Goal: Task Accomplishment & Management: Manage account settings

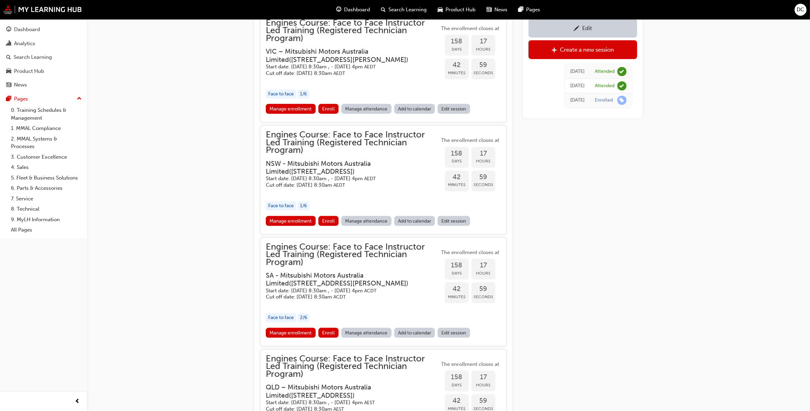
scroll to position [1025, 0]
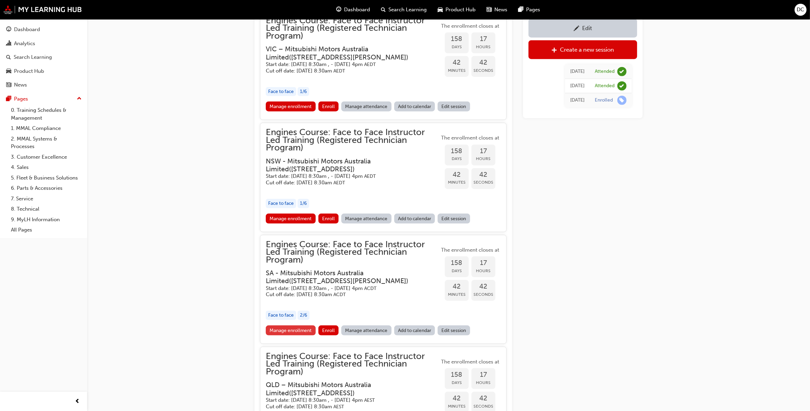
click at [282, 326] on link "Manage enrollment" at bounding box center [291, 330] width 50 height 10
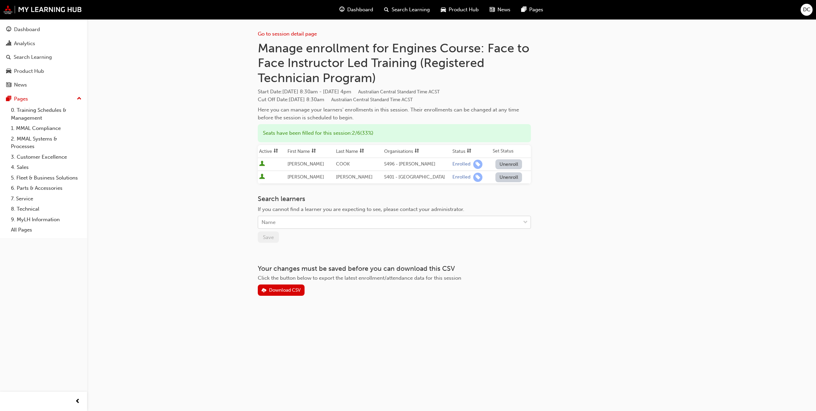
click at [294, 222] on div "Name" at bounding box center [389, 222] width 262 height 12
type input "dewage"
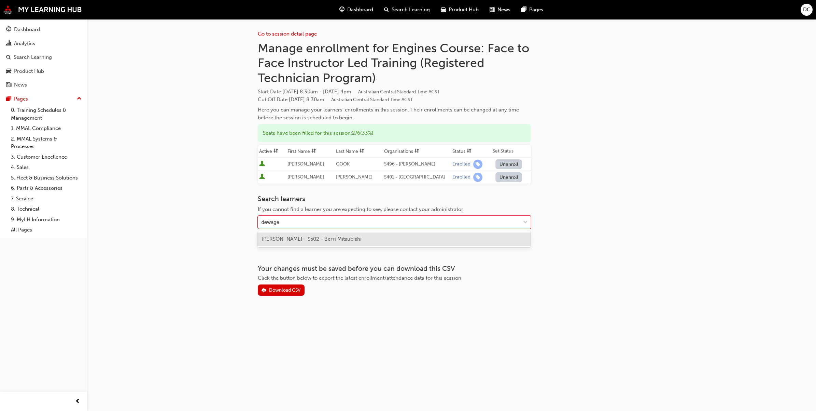
click at [298, 231] on div "[PERSON_NAME] - S502 - Berri Mitsubishi" at bounding box center [394, 239] width 273 height 16
click at [296, 236] on span "[PERSON_NAME] - S502 - Berri Mitsubishi" at bounding box center [312, 239] width 100 height 6
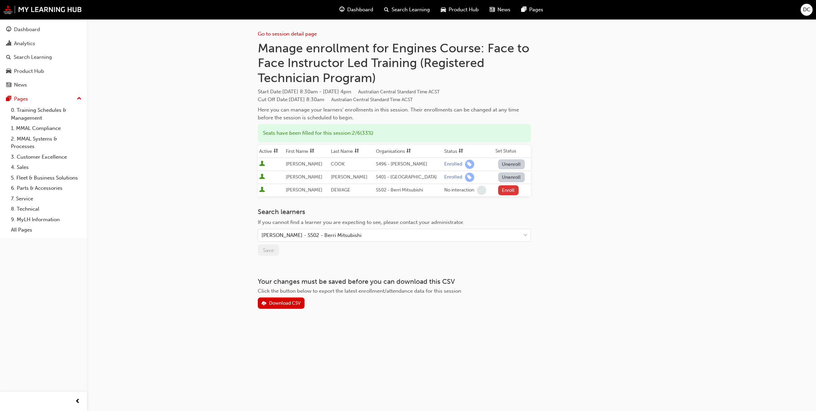
click at [505, 189] on button "Enroll" at bounding box center [508, 190] width 20 height 10
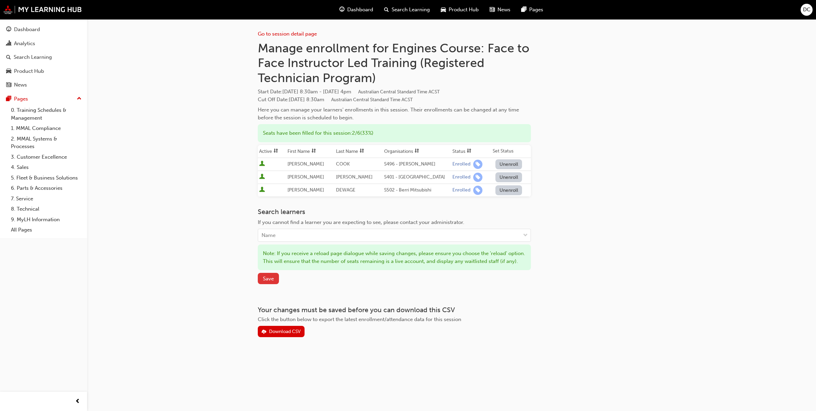
click at [266, 281] on span "Save" at bounding box center [268, 278] width 11 height 6
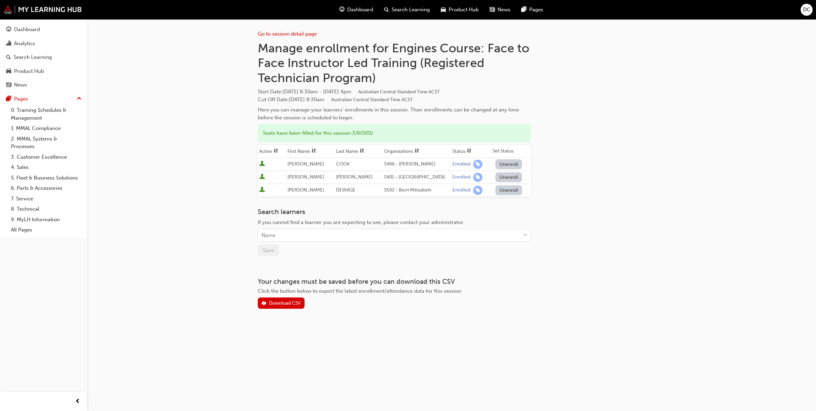
click at [402, 14] on div "Search Learning" at bounding box center [407, 10] width 57 height 14
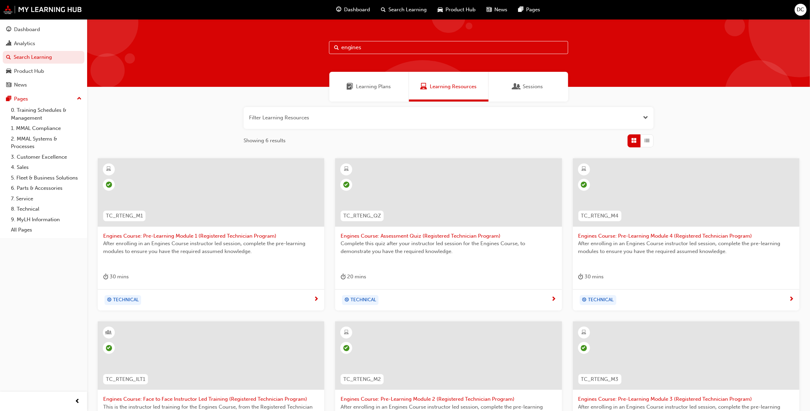
drag, startPoint x: 365, startPoint y: 46, endPoint x: 288, endPoint y: 52, distance: 78.1
click at [288, 52] on div "engines" at bounding box center [448, 53] width 723 height 68
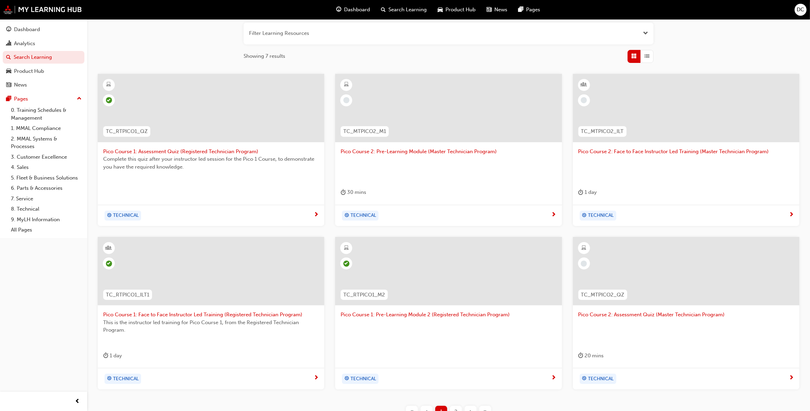
scroll to position [85, 0]
type input "pico"
click at [162, 311] on span "Pico Course 1: Face to Face Instructor Led Training (Registered Technician Prog…" at bounding box center [211, 313] width 216 height 8
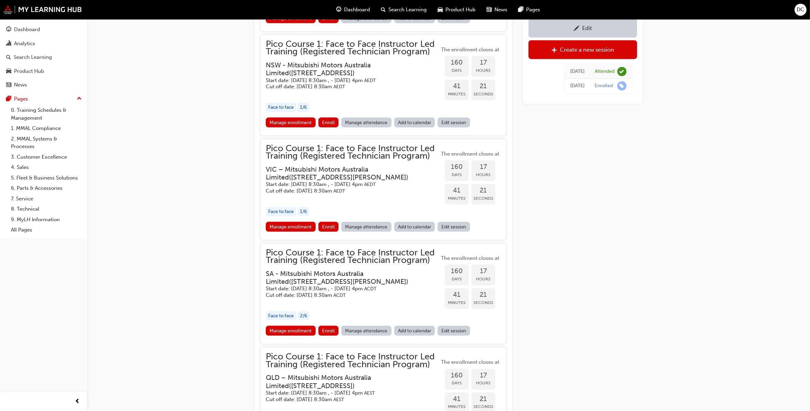
scroll to position [1132, 0]
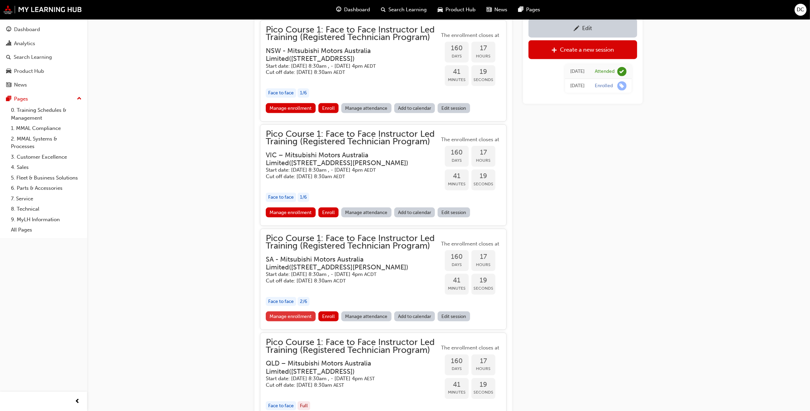
click at [292, 315] on link "Manage enrollment" at bounding box center [291, 316] width 50 height 10
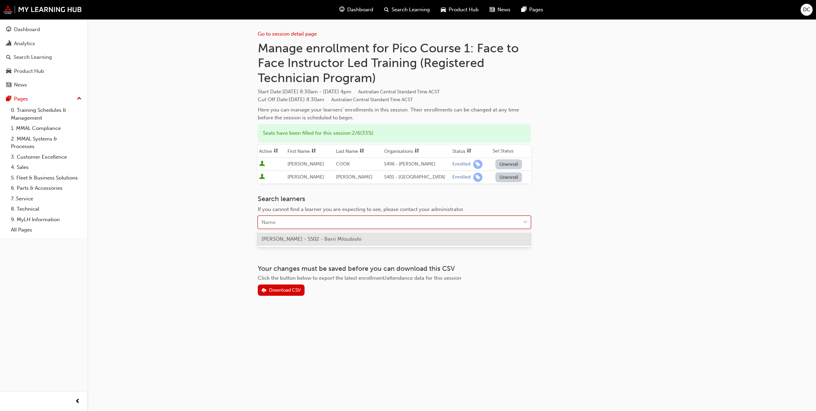
click at [285, 227] on div "Name" at bounding box center [389, 222] width 262 height 12
click at [296, 239] on span "[PERSON_NAME] - S502 - Berri Mitsubishi" at bounding box center [312, 239] width 100 height 6
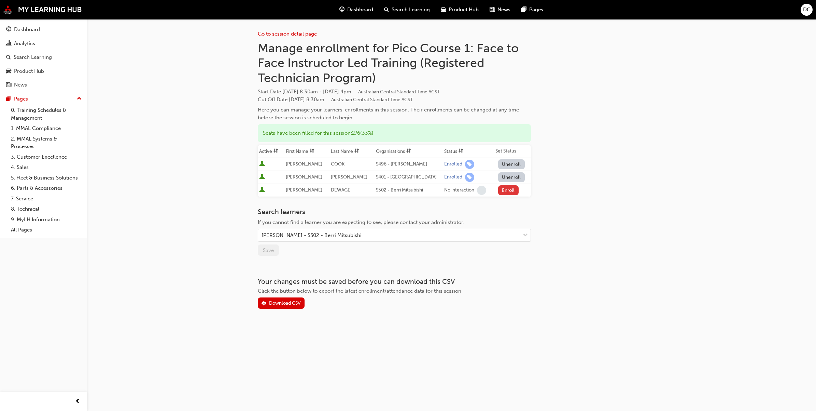
click at [501, 191] on button "Enroll" at bounding box center [508, 190] width 20 height 10
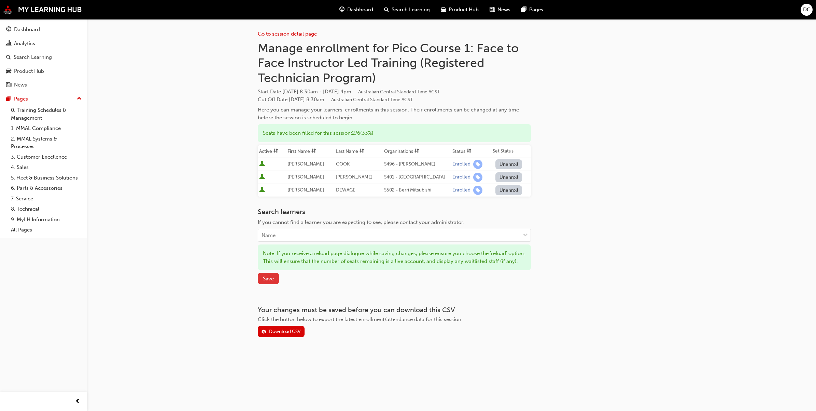
click at [263, 281] on span "Save" at bounding box center [268, 278] width 11 height 6
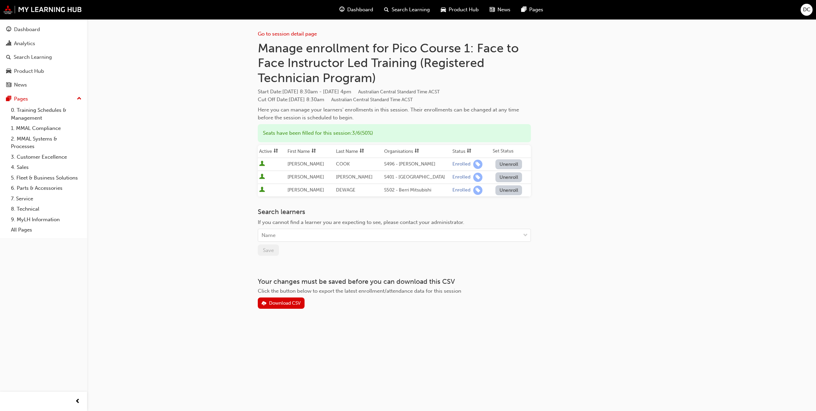
click at [408, 11] on span "Search Learning" at bounding box center [411, 10] width 38 height 8
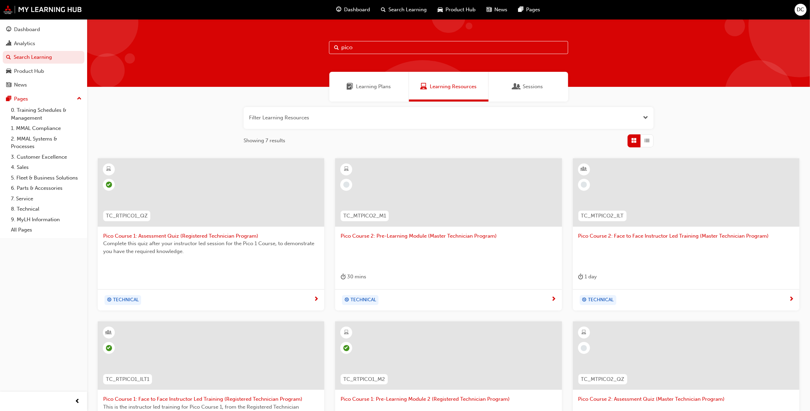
drag, startPoint x: 374, startPoint y: 45, endPoint x: 307, endPoint y: 58, distance: 68.6
click at [307, 58] on div "pico" at bounding box center [448, 53] width 723 height 68
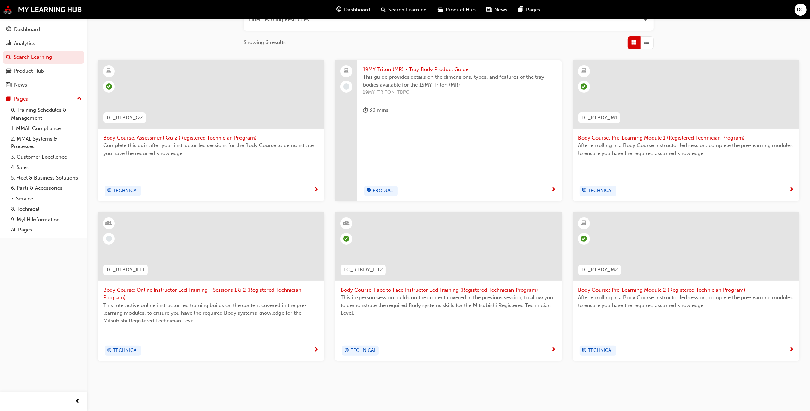
scroll to position [113, 0]
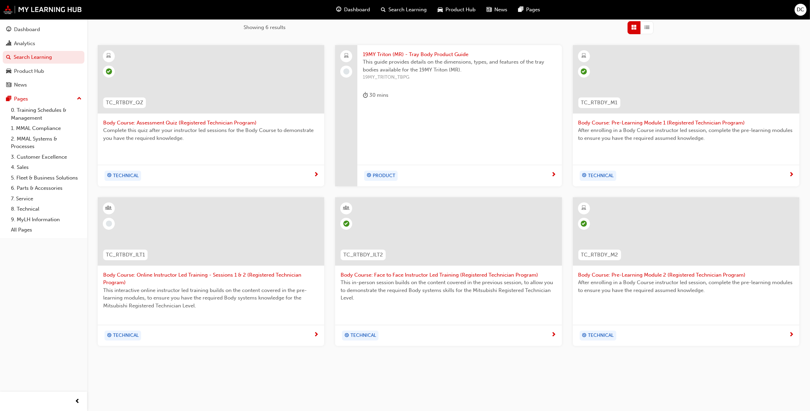
type input "body"
click at [441, 272] on span "Body Course: Face to Face Instructor Led Training (Registered Technician Progra…" at bounding box center [449, 275] width 216 height 8
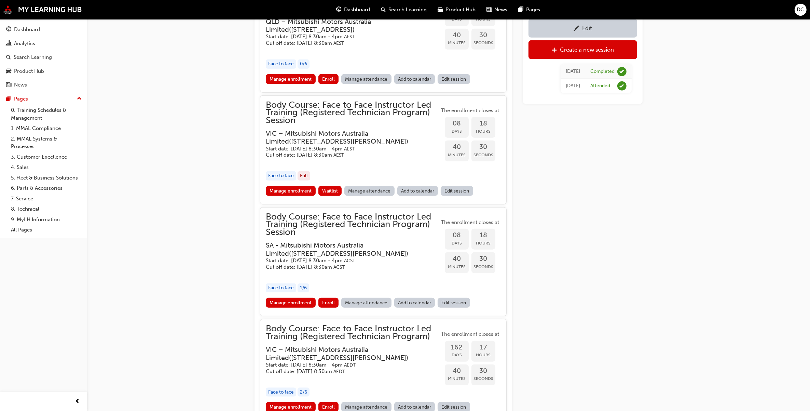
scroll to position [880, 0]
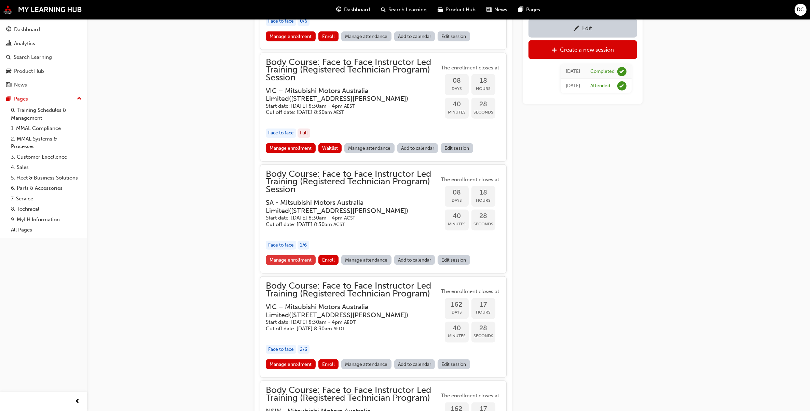
click at [289, 260] on link "Manage enrollment" at bounding box center [291, 260] width 50 height 10
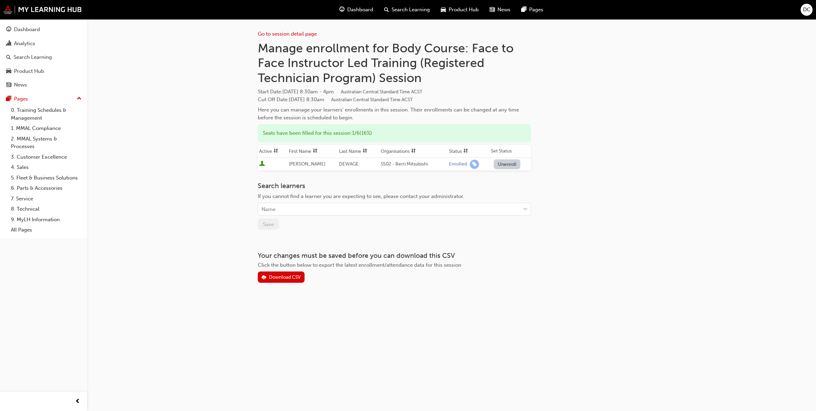
click at [508, 162] on button "Unenroll" at bounding box center [507, 164] width 27 height 10
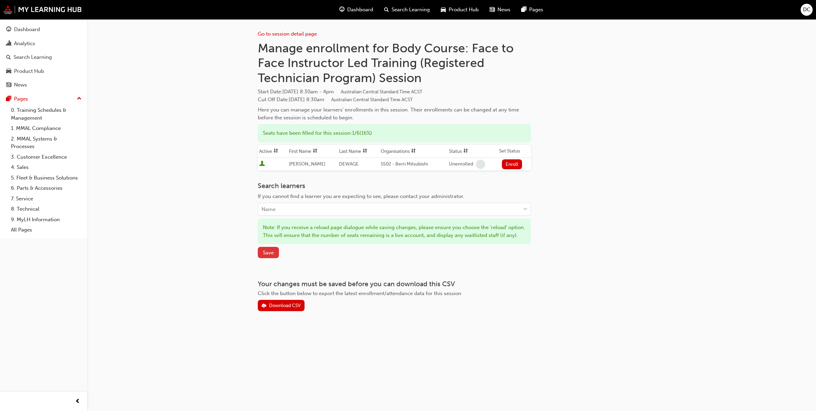
click at [261, 256] on button "Save" at bounding box center [268, 252] width 21 height 11
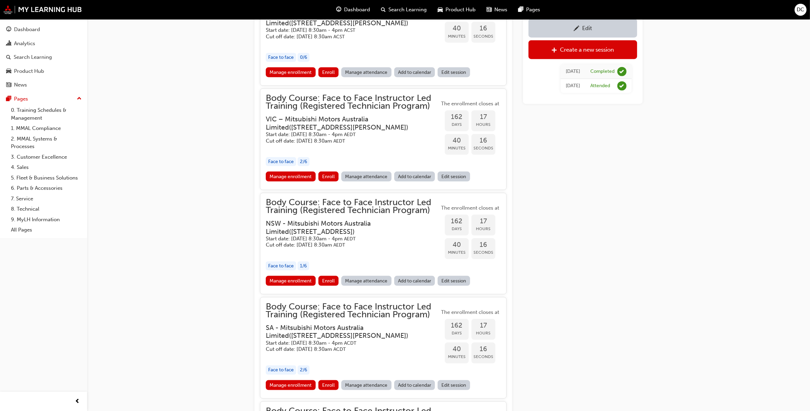
scroll to position [1093, 0]
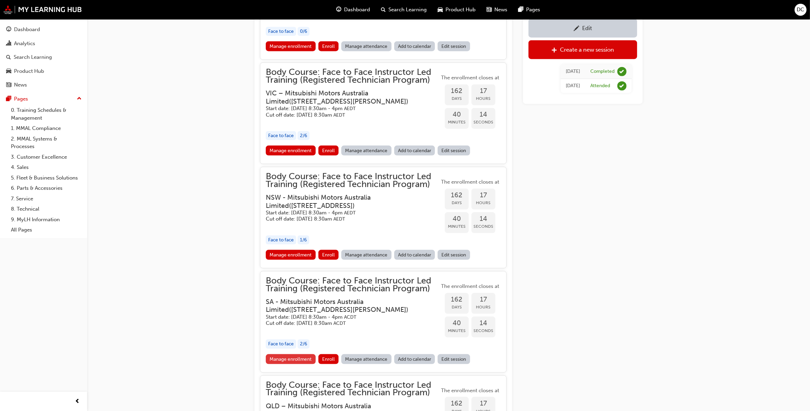
click at [289, 358] on link "Manage enrollment" at bounding box center [291, 359] width 50 height 10
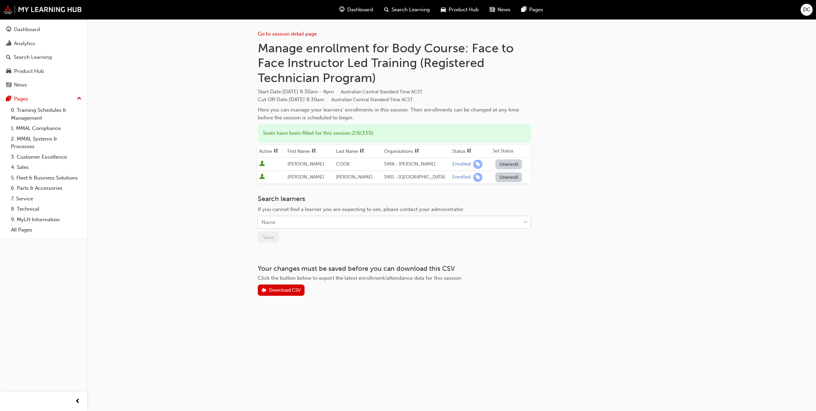
click at [281, 221] on div "Name" at bounding box center [389, 222] width 262 height 12
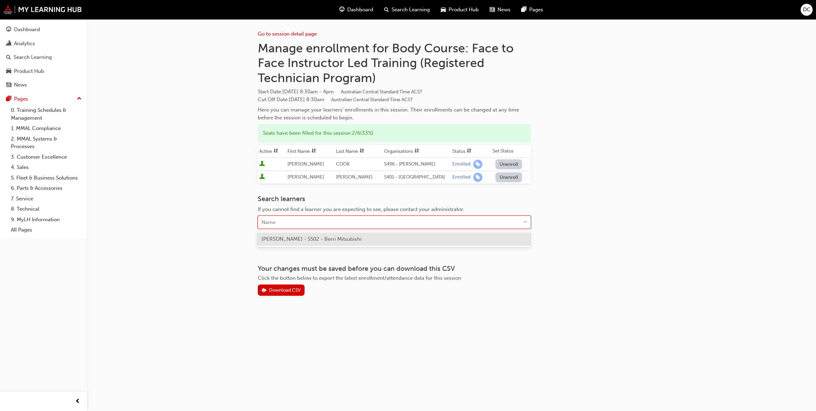
click at [299, 240] on span "[PERSON_NAME] - S502 - Berri Mitsubishi" at bounding box center [312, 239] width 100 height 6
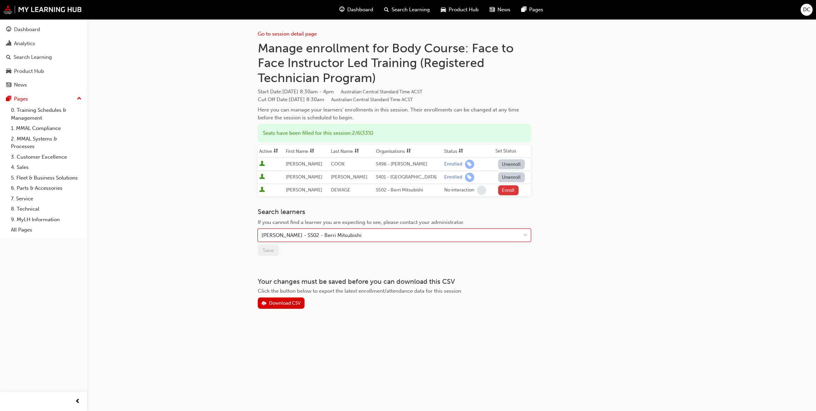
click at [505, 189] on button "Enroll" at bounding box center [508, 190] width 20 height 10
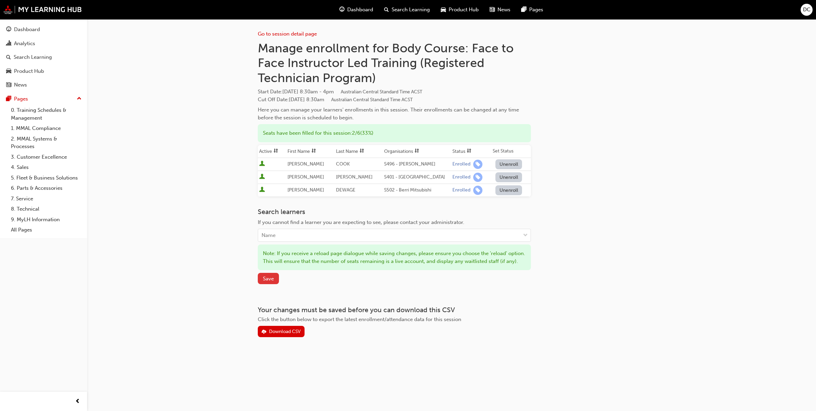
click at [263, 281] on span "Save" at bounding box center [268, 278] width 11 height 6
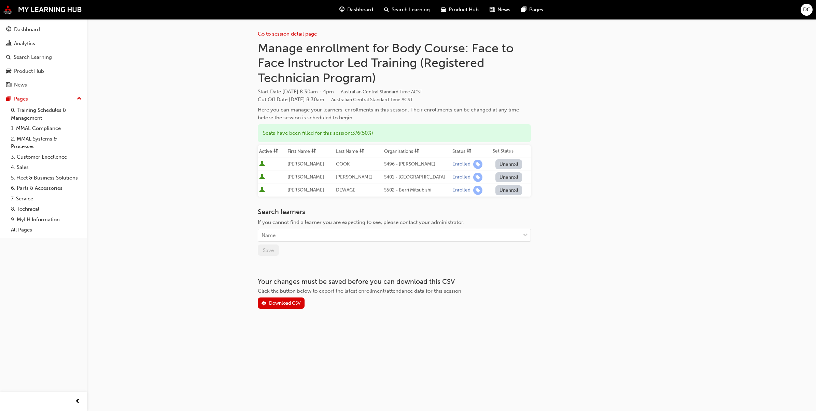
click at [404, 13] on span "Search Learning" at bounding box center [411, 10] width 38 height 8
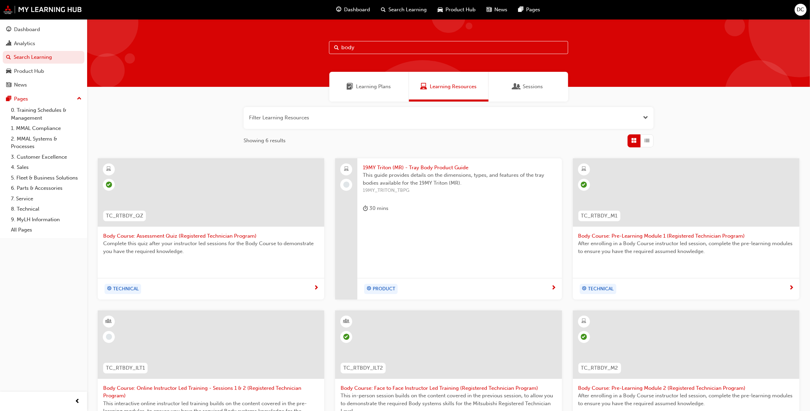
drag, startPoint x: 334, startPoint y: 51, endPoint x: 303, endPoint y: 52, distance: 30.8
click at [303, 52] on div "body" at bounding box center [448, 53] width 723 height 68
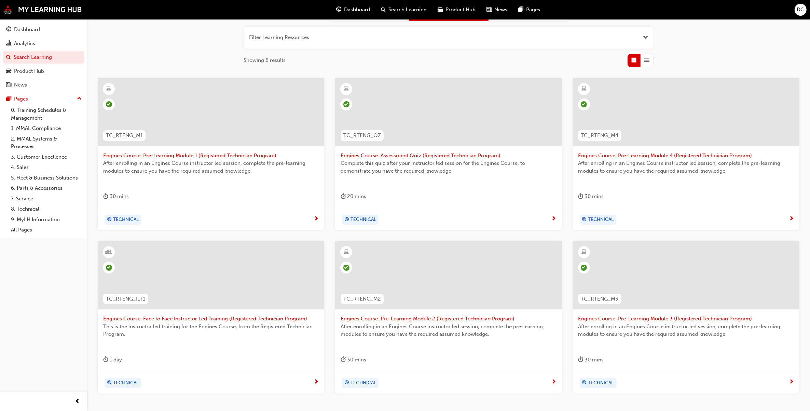
scroll to position [85, 0]
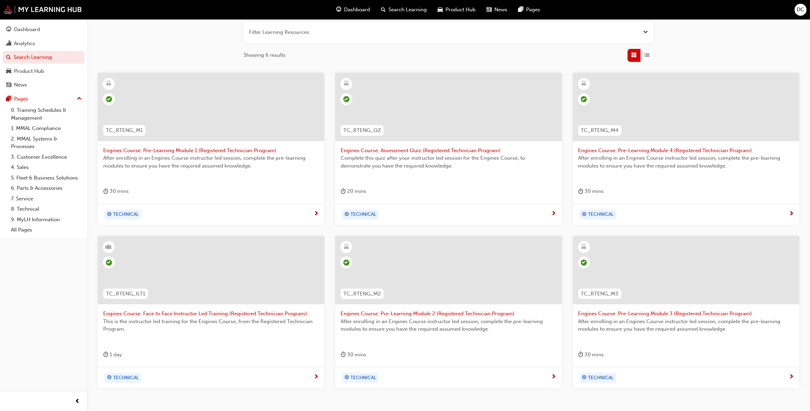
type input "engines"
click at [189, 313] on span "Engines Course: Face to Face Instructor Led Training (Registered Technician Pro…" at bounding box center [211, 313] width 216 height 8
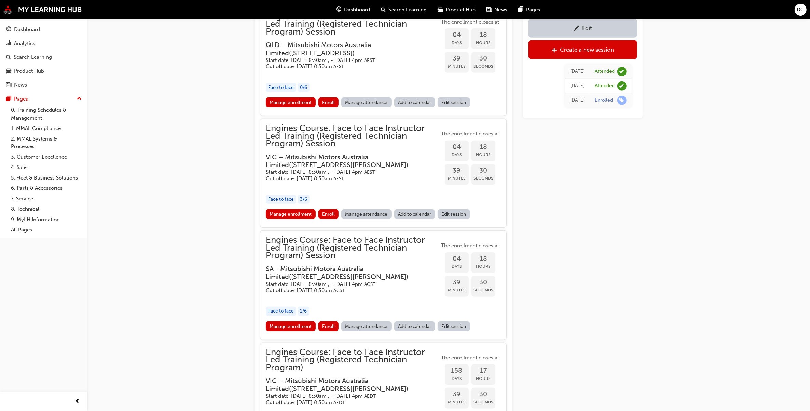
scroll to position [708, 0]
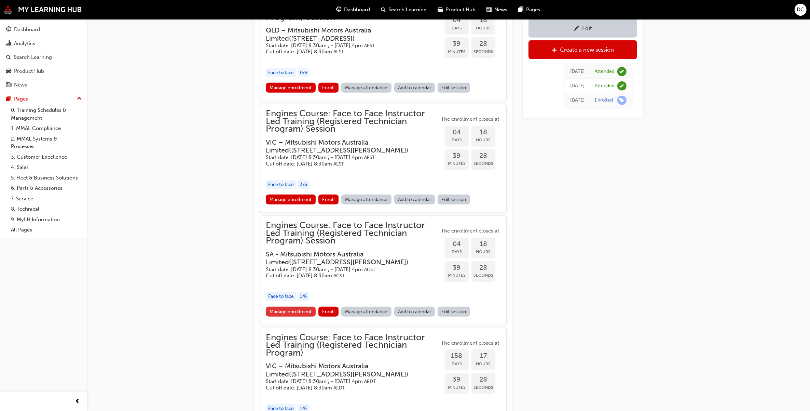
click at [296, 306] on link "Manage enrollment" at bounding box center [291, 311] width 50 height 10
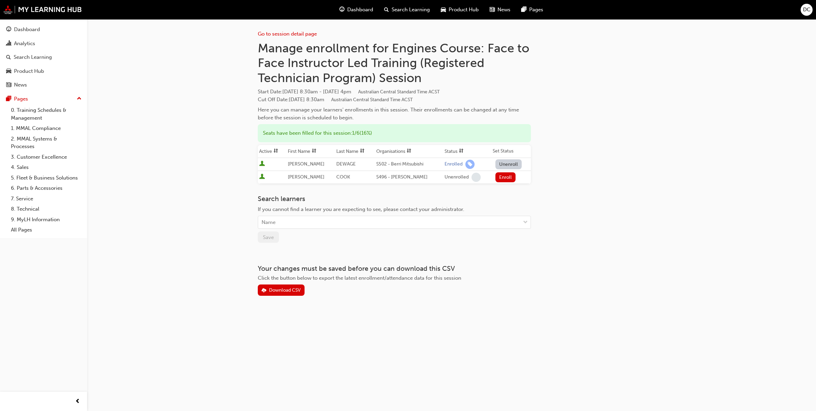
click at [498, 160] on button "Unenroll" at bounding box center [509, 164] width 27 height 10
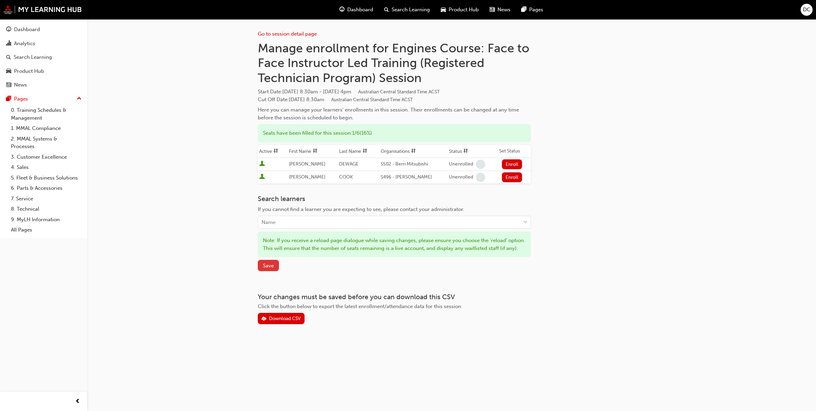
click at [263, 267] on button "Save" at bounding box center [268, 265] width 21 height 11
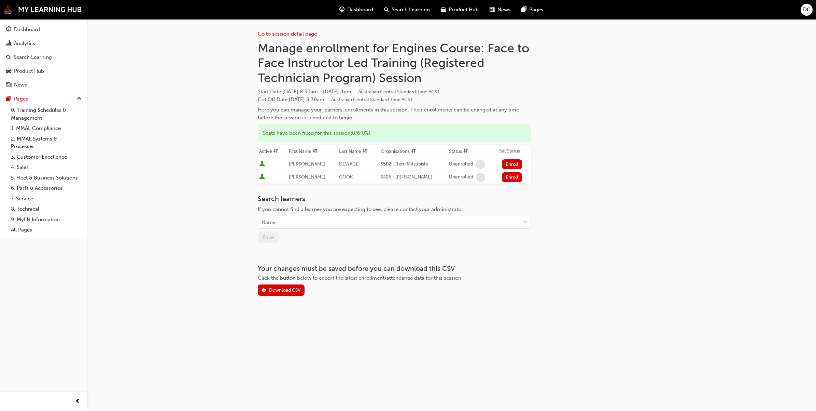
click at [397, 8] on span "Search Learning" at bounding box center [411, 10] width 38 height 8
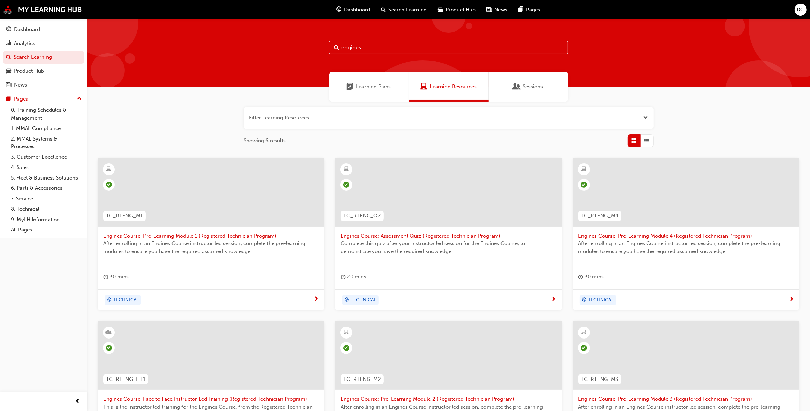
drag, startPoint x: 377, startPoint y: 42, endPoint x: 308, endPoint y: 50, distance: 69.9
click at [308, 50] on div "engines" at bounding box center [448, 53] width 723 height 68
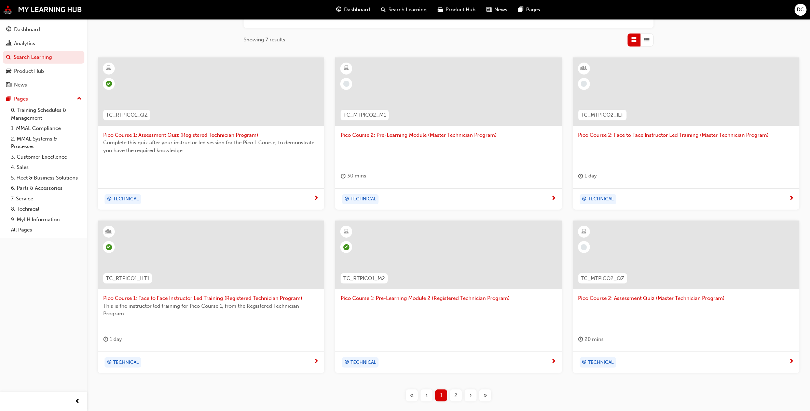
scroll to position [128, 0]
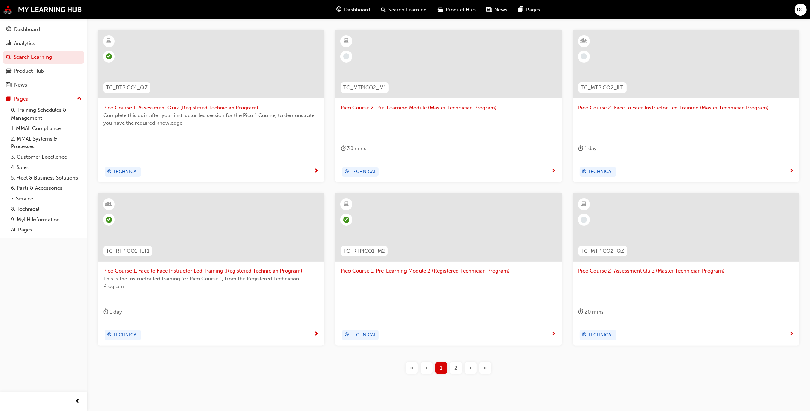
type input "pico"
click at [236, 272] on span "Pico Course 1: Face to Face Instructor Led Training (Registered Technician Prog…" at bounding box center [211, 271] width 216 height 8
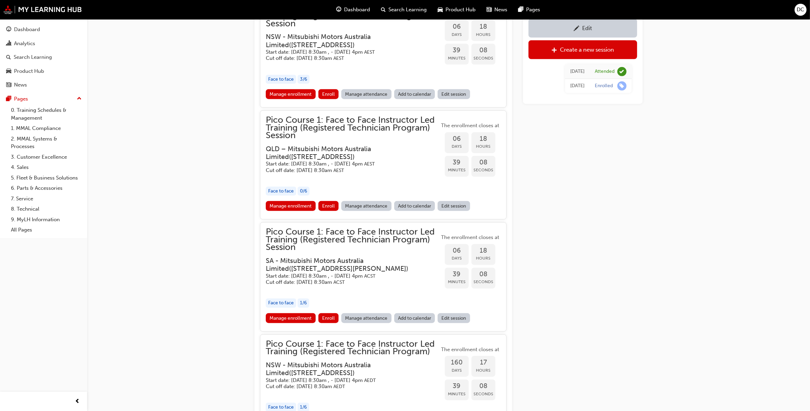
scroll to position [833, 0]
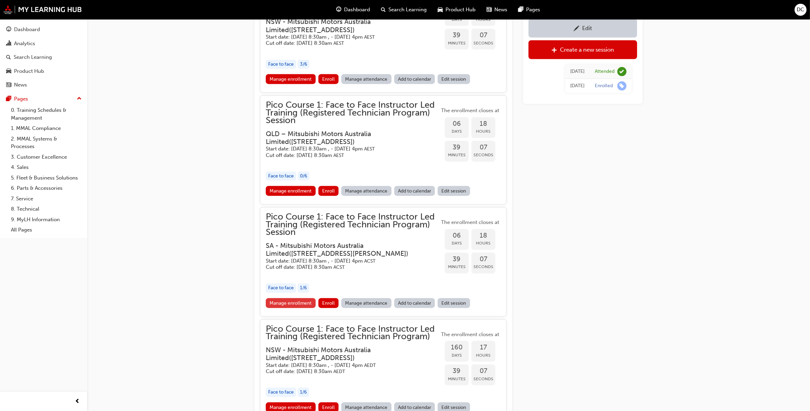
click at [291, 301] on link "Manage enrollment" at bounding box center [291, 303] width 50 height 10
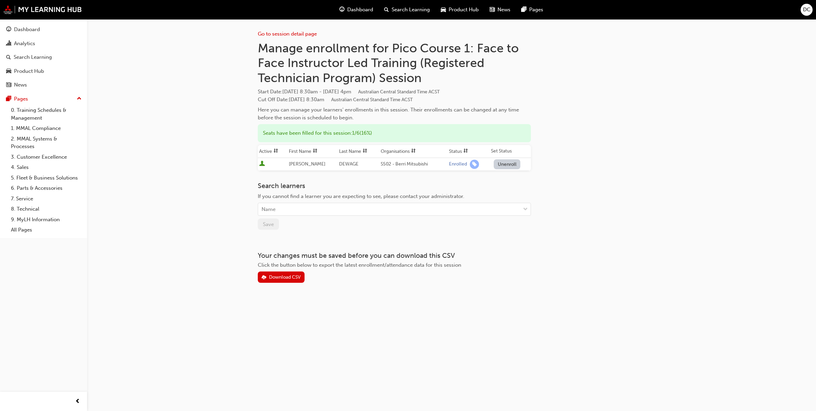
click at [511, 166] on button "Unenroll" at bounding box center [507, 164] width 27 height 10
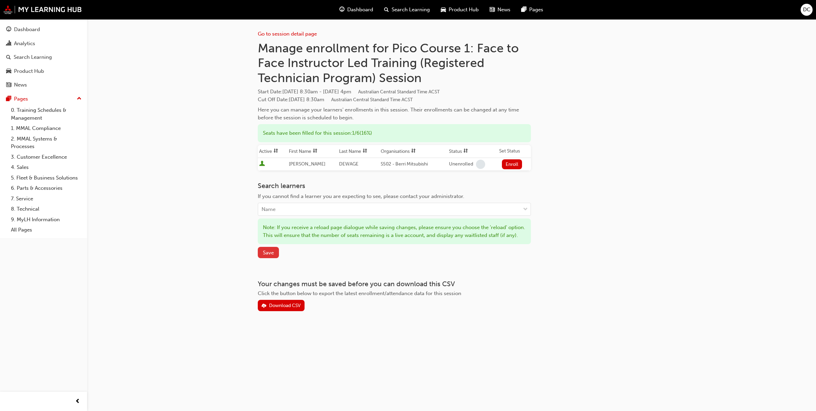
click at [267, 256] on button "Save" at bounding box center [268, 252] width 21 height 11
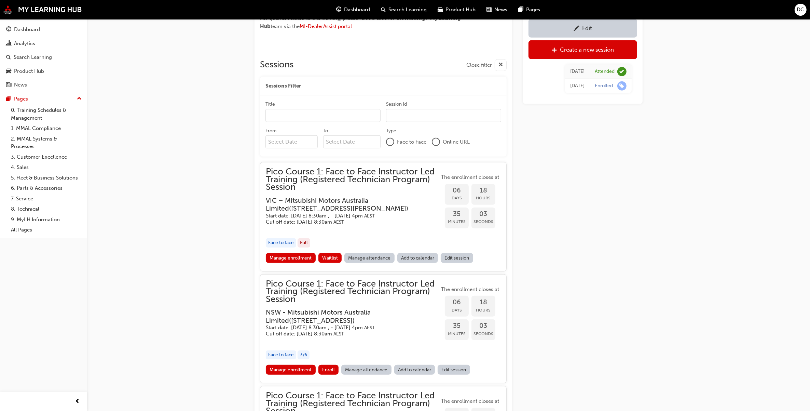
scroll to position [577, 0]
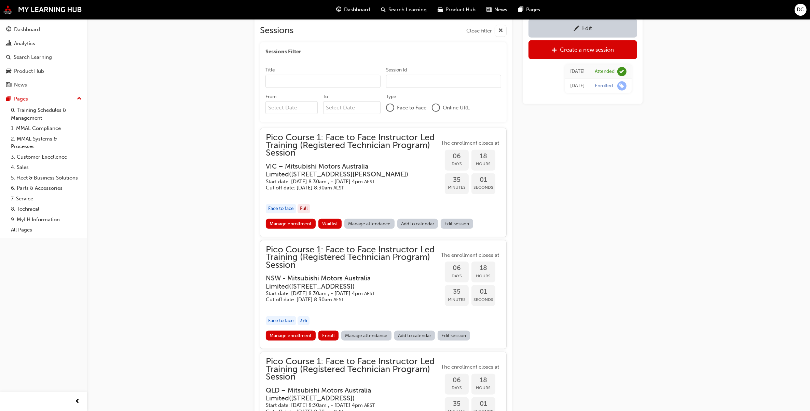
click at [564, 25] on div "Edit" at bounding box center [583, 28] width 98 height 9
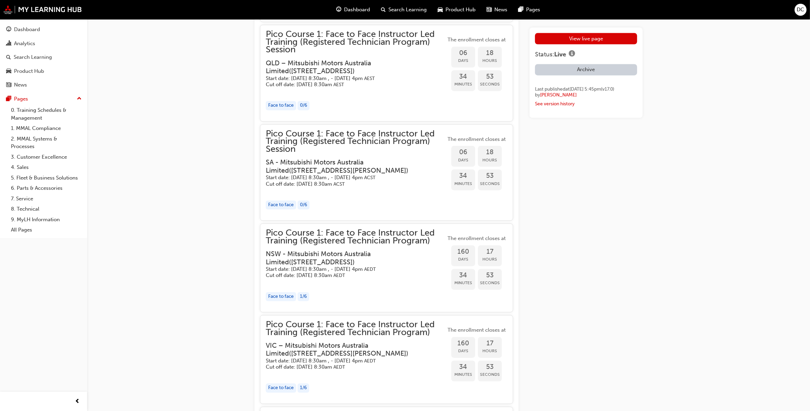
scroll to position [1665, 0]
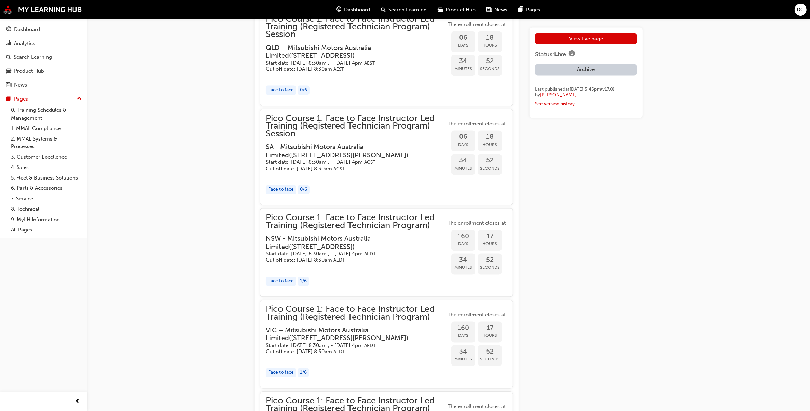
click at [391, 192] on div "Face to face 0 / 6" at bounding box center [356, 189] width 180 height 9
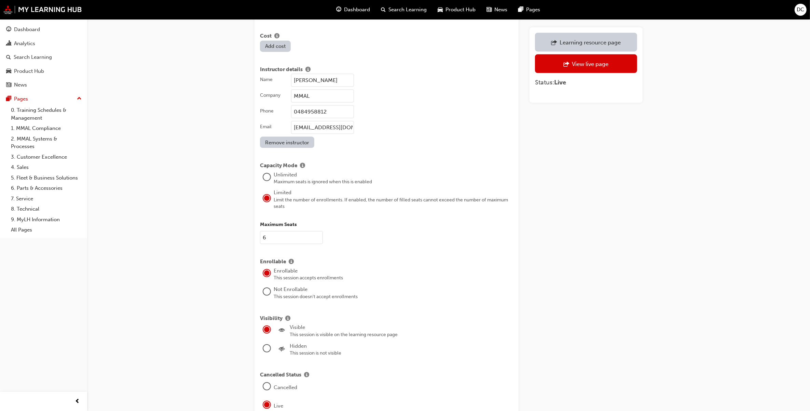
scroll to position [1366, 0]
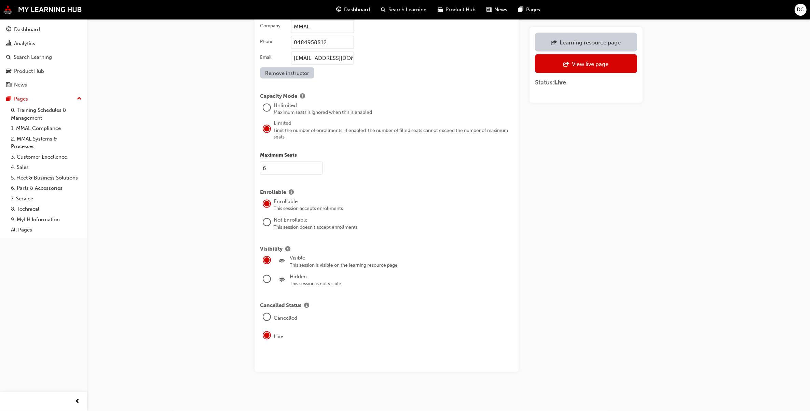
click at [270, 283] on div at bounding box center [267, 279] width 8 height 8
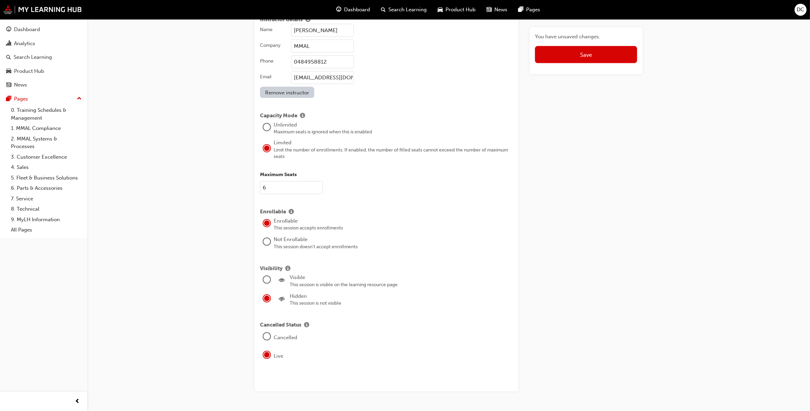
scroll to position [1196, 0]
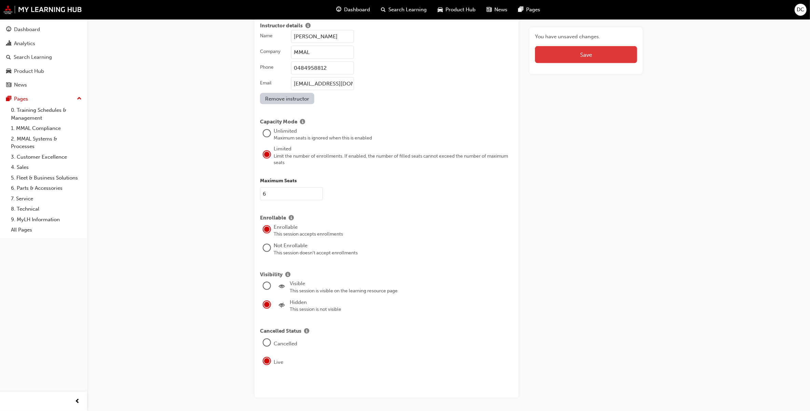
click at [560, 59] on button "Save" at bounding box center [586, 54] width 102 height 17
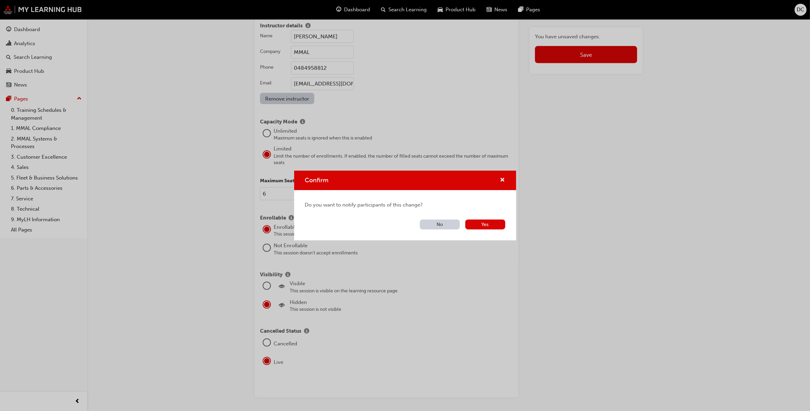
click at [446, 224] on button "No" at bounding box center [440, 224] width 40 height 10
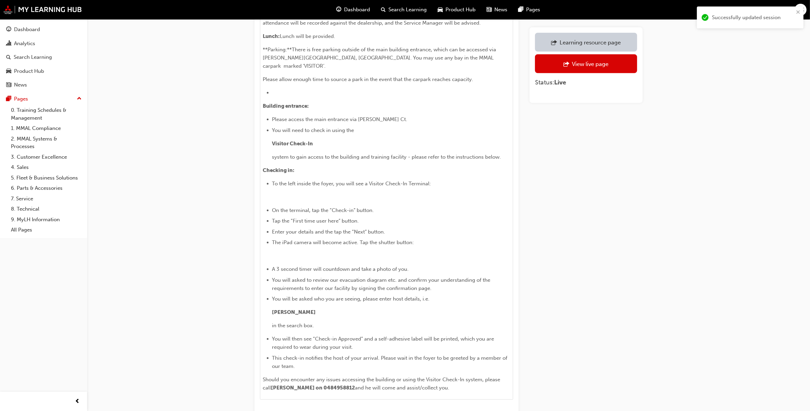
scroll to position [769, 0]
click at [402, 9] on span "Search Learning" at bounding box center [408, 10] width 38 height 8
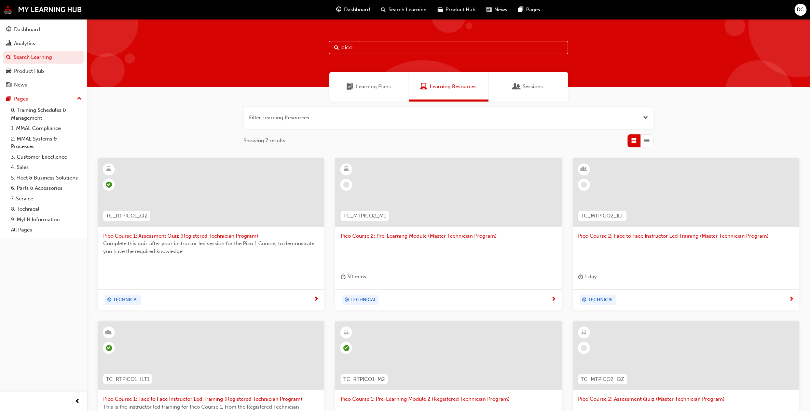
drag, startPoint x: 370, startPoint y: 48, endPoint x: 270, endPoint y: 58, distance: 100.3
click at [270, 58] on div "pico" at bounding box center [448, 53] width 723 height 68
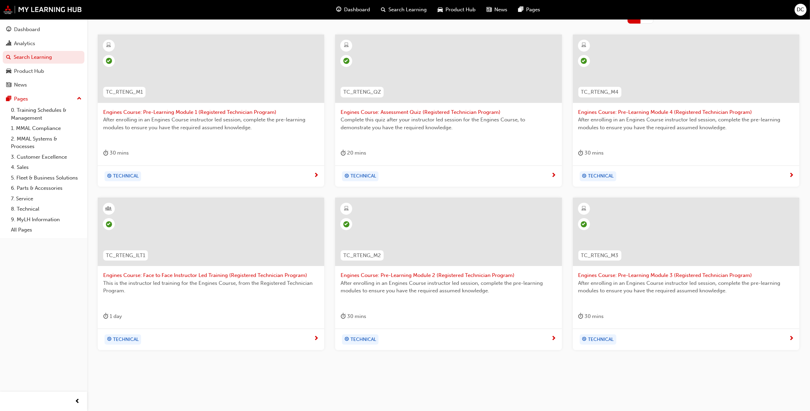
scroll to position [128, 0]
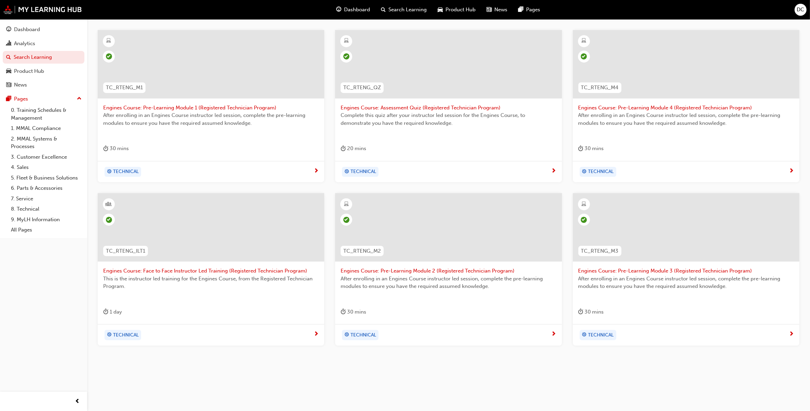
type input "engines"
click at [250, 269] on span "Engines Course: Face to Face Instructor Led Training (Registered Technician Pro…" at bounding box center [211, 271] width 216 height 8
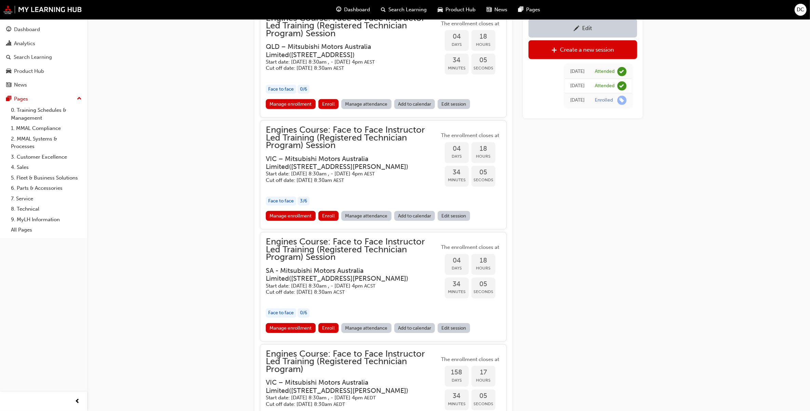
scroll to position [708, 0]
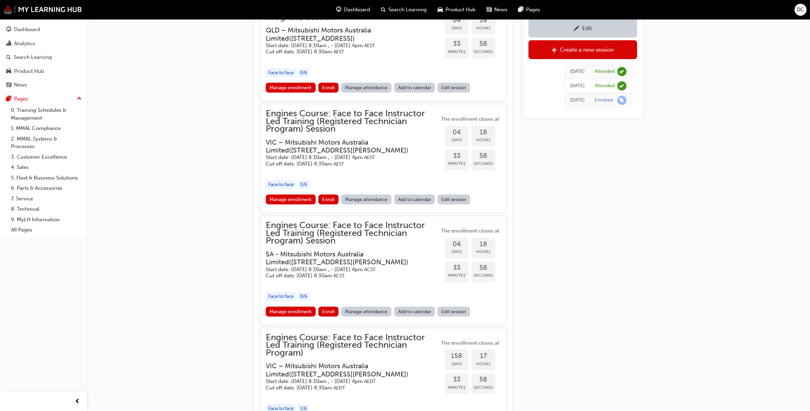
click at [569, 27] on div "Edit" at bounding box center [583, 28] width 98 height 9
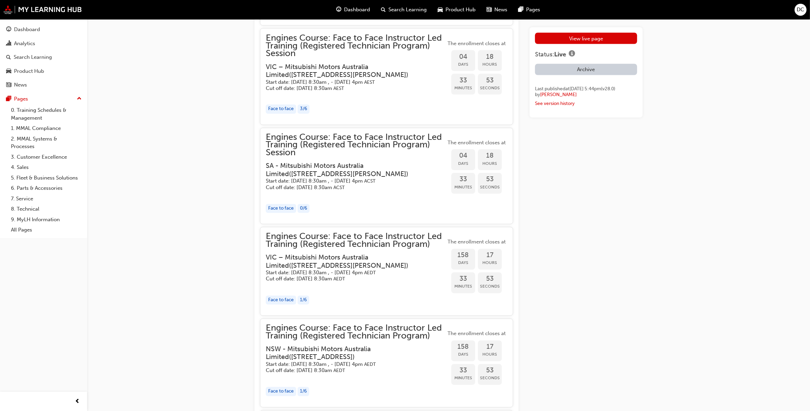
scroll to position [1537, 0]
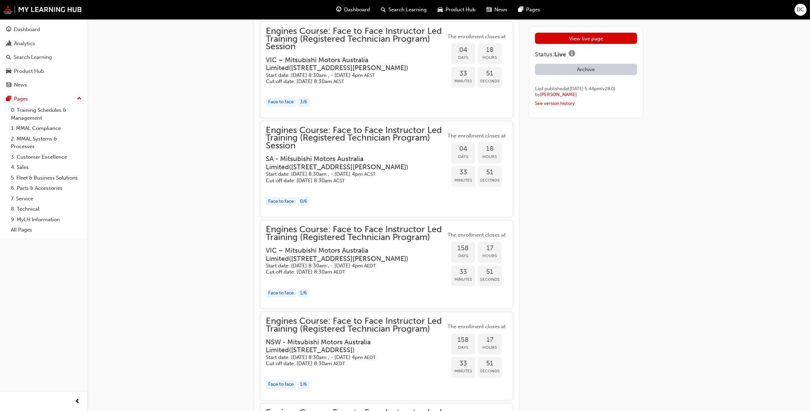
click at [377, 188] on div "button" at bounding box center [356, 188] width 180 height 8
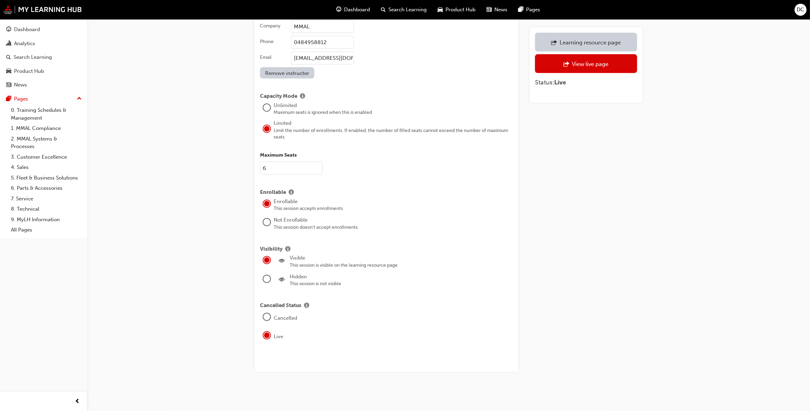
scroll to position [1324, 0]
click at [264, 282] on div at bounding box center [266, 278] width 7 height 7
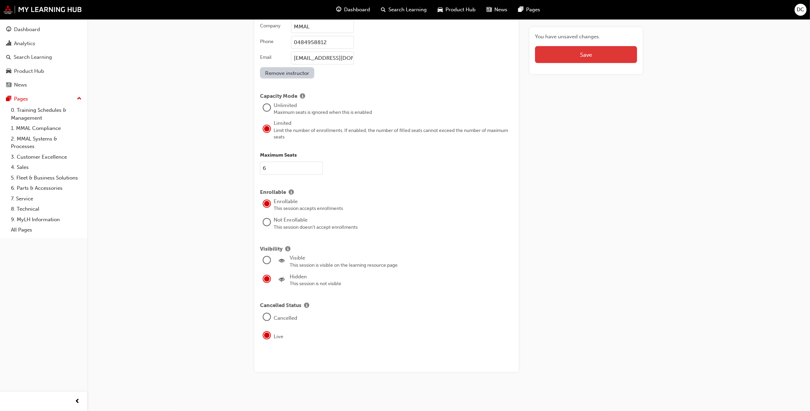
click at [567, 60] on button "Save" at bounding box center [586, 54] width 102 height 17
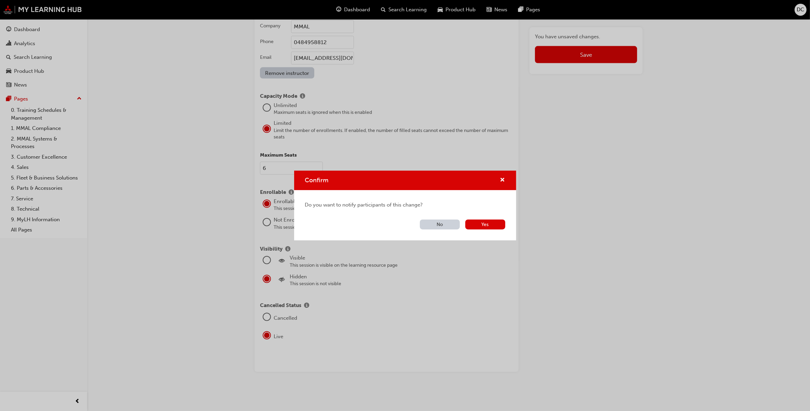
click at [441, 223] on button "No" at bounding box center [440, 224] width 40 height 10
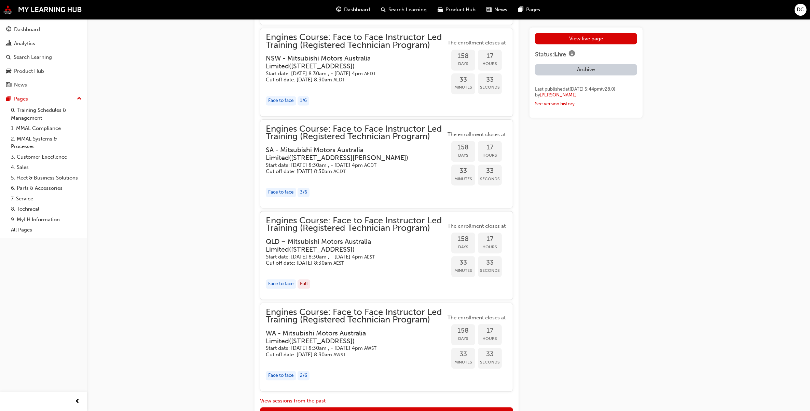
scroll to position [1836, 0]
